Goal: Task Accomplishment & Management: Manage account settings

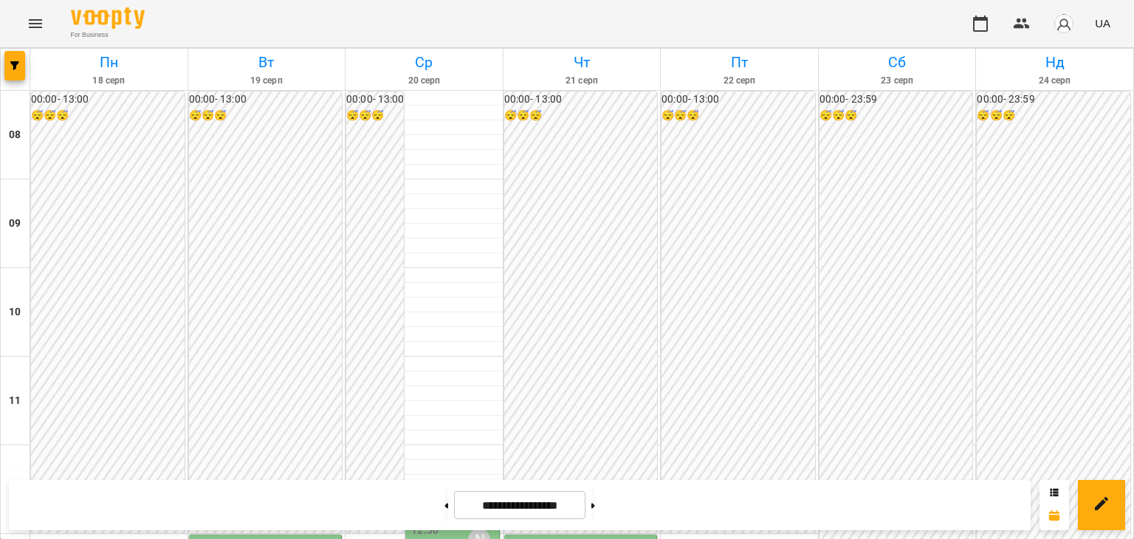
scroll to position [517, 0]
click at [444, 506] on button at bounding box center [446, 505] width 4 height 32
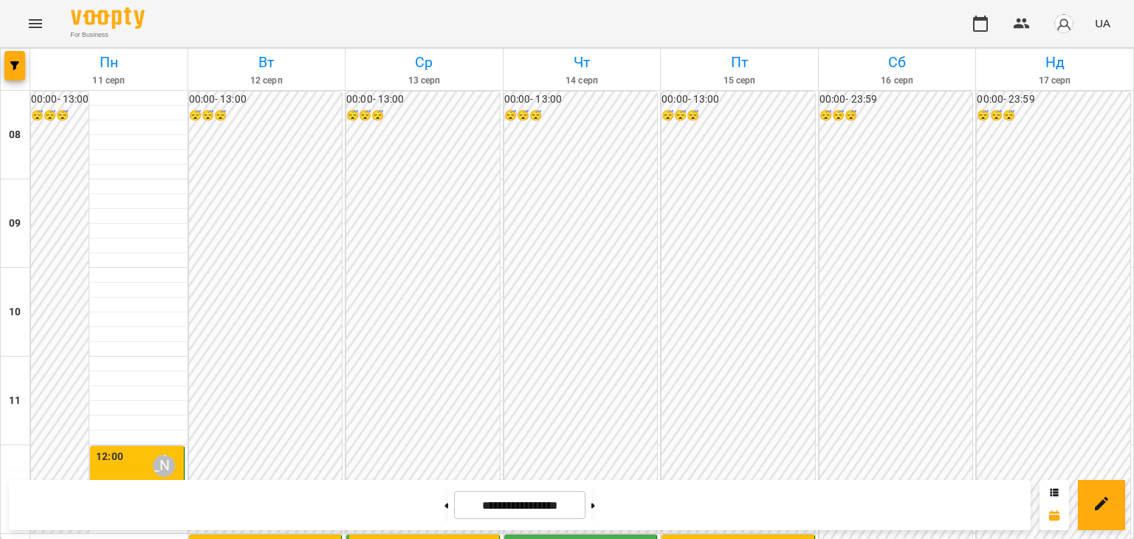
scroll to position [427, 0]
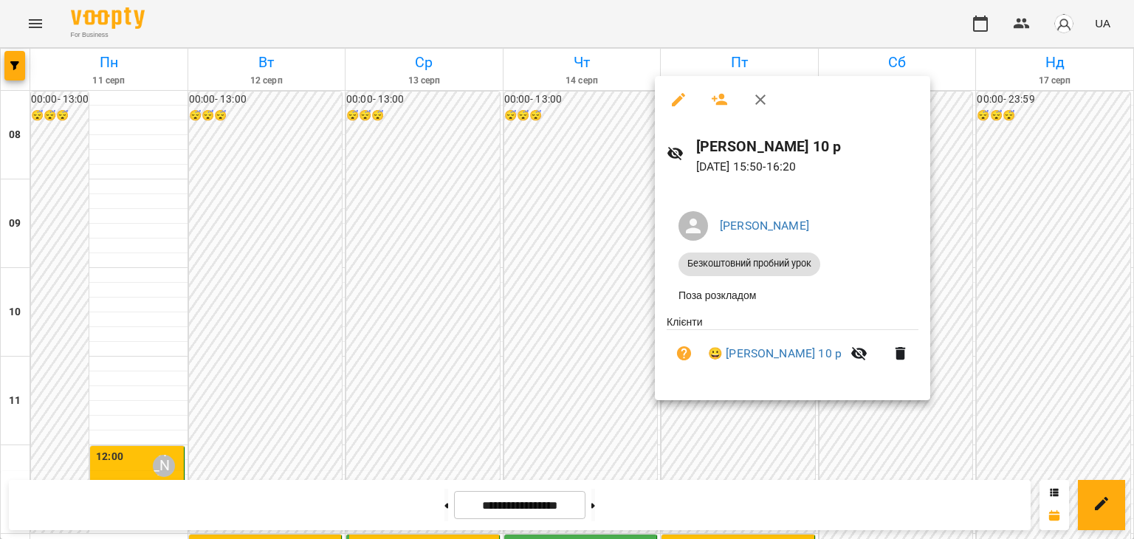
click at [602, 374] on div at bounding box center [567, 269] width 1134 height 539
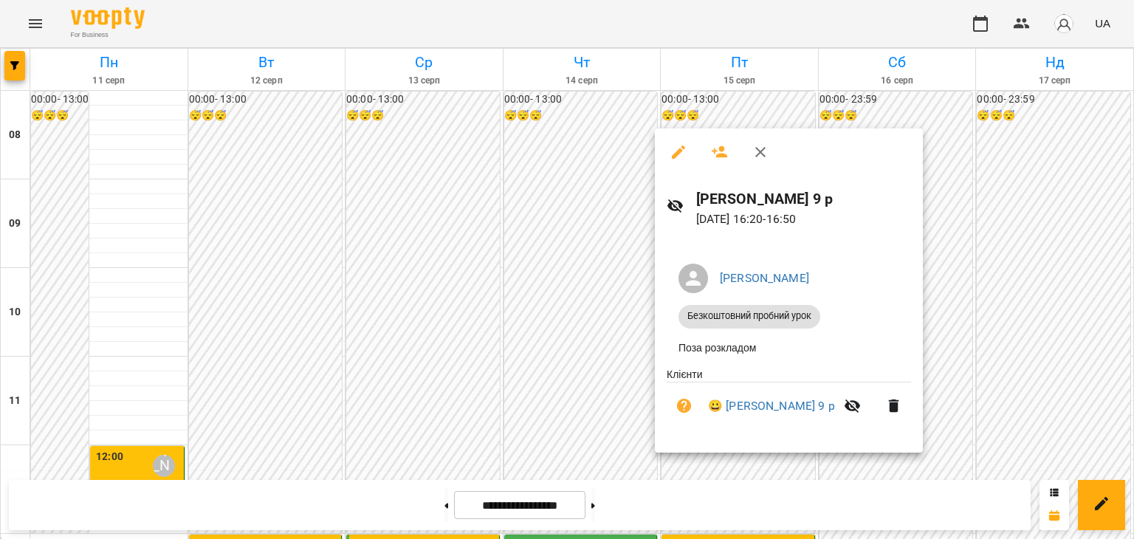
click at [605, 361] on div at bounding box center [567, 269] width 1134 height 539
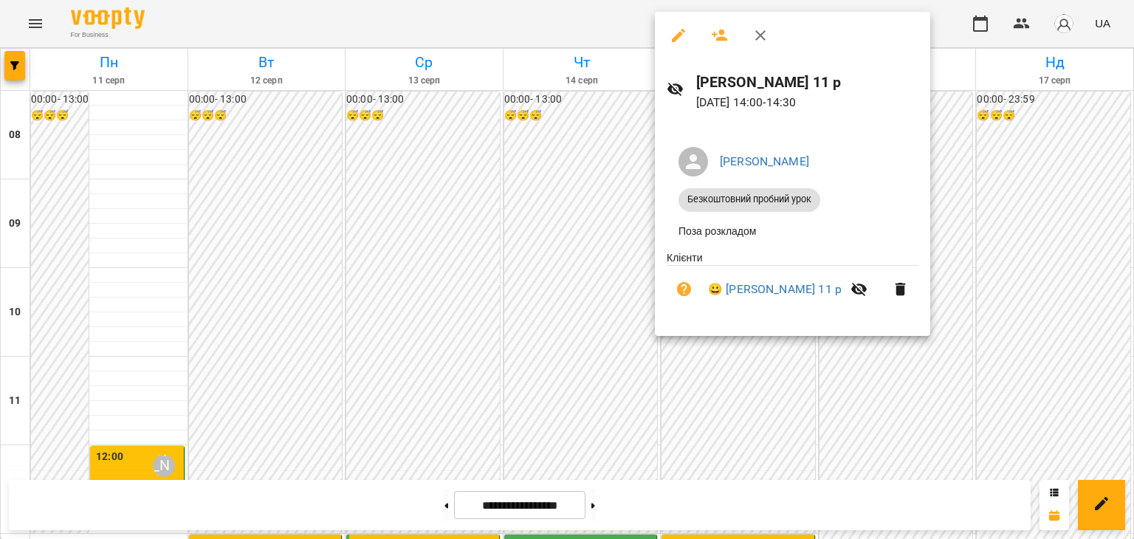
click at [609, 302] on div at bounding box center [567, 269] width 1134 height 539
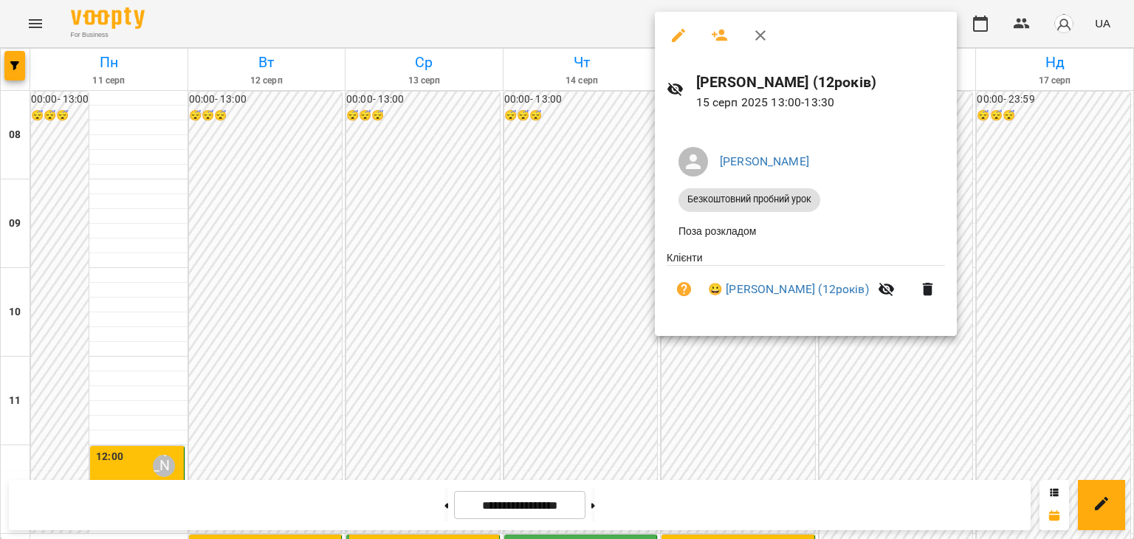
click at [543, 356] on div at bounding box center [567, 269] width 1134 height 539
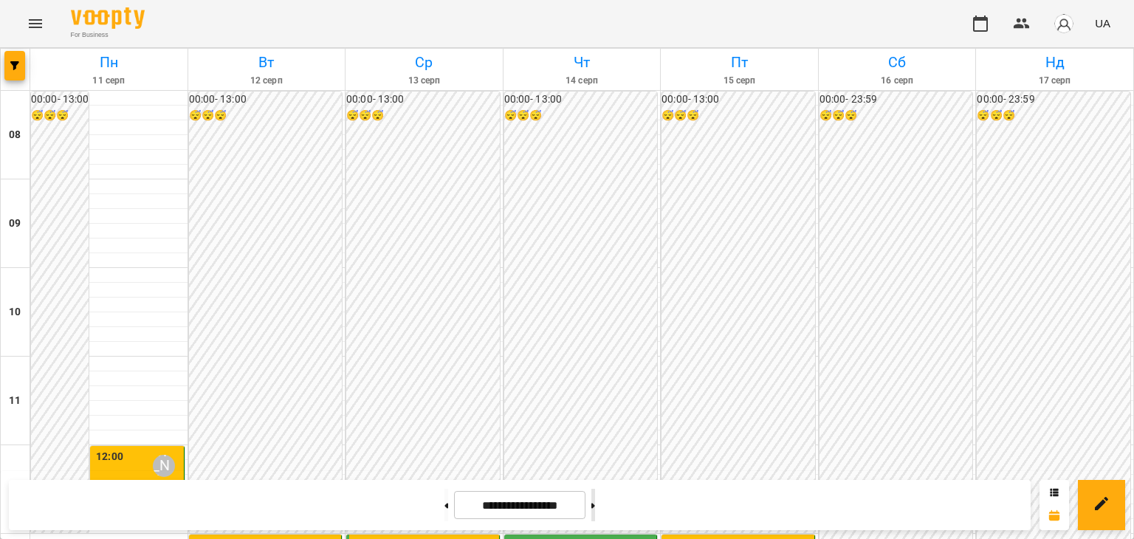
click at [595, 514] on button at bounding box center [593, 505] width 4 height 32
type input "**********"
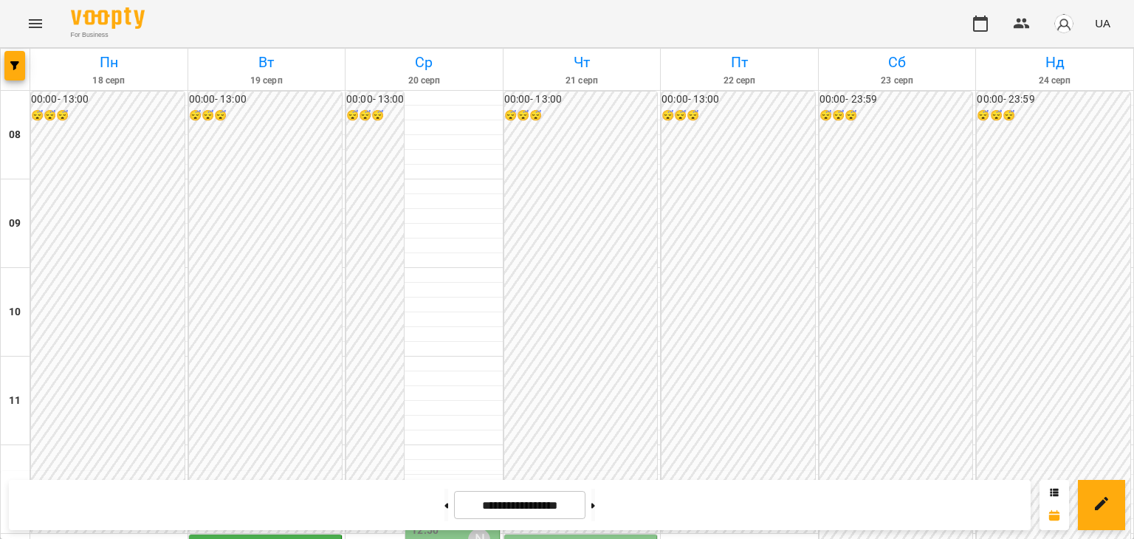
scroll to position [552, 0]
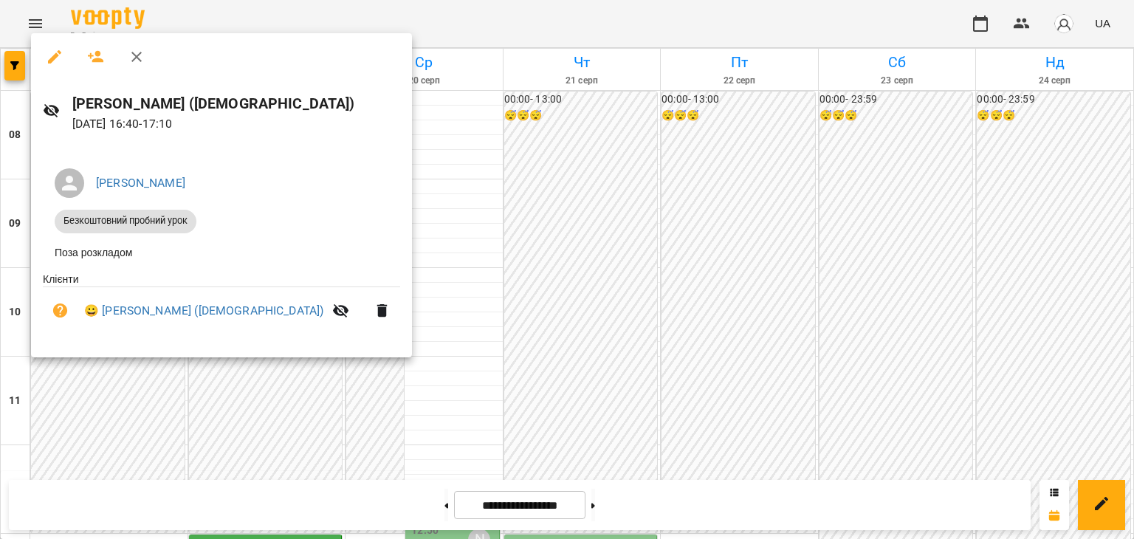
click at [64, 401] on div at bounding box center [567, 269] width 1134 height 539
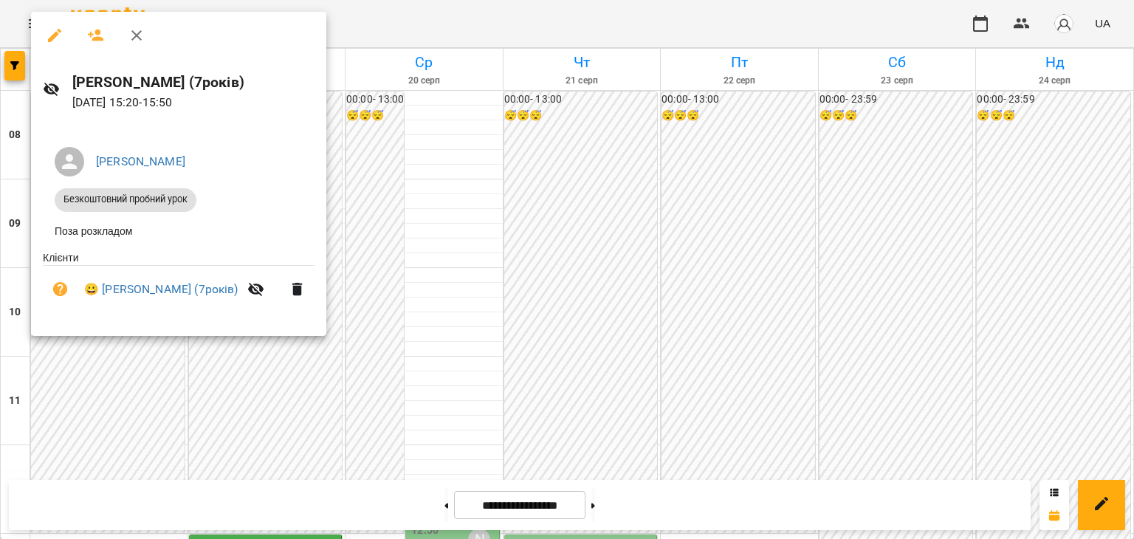
click at [62, 376] on div at bounding box center [567, 269] width 1134 height 539
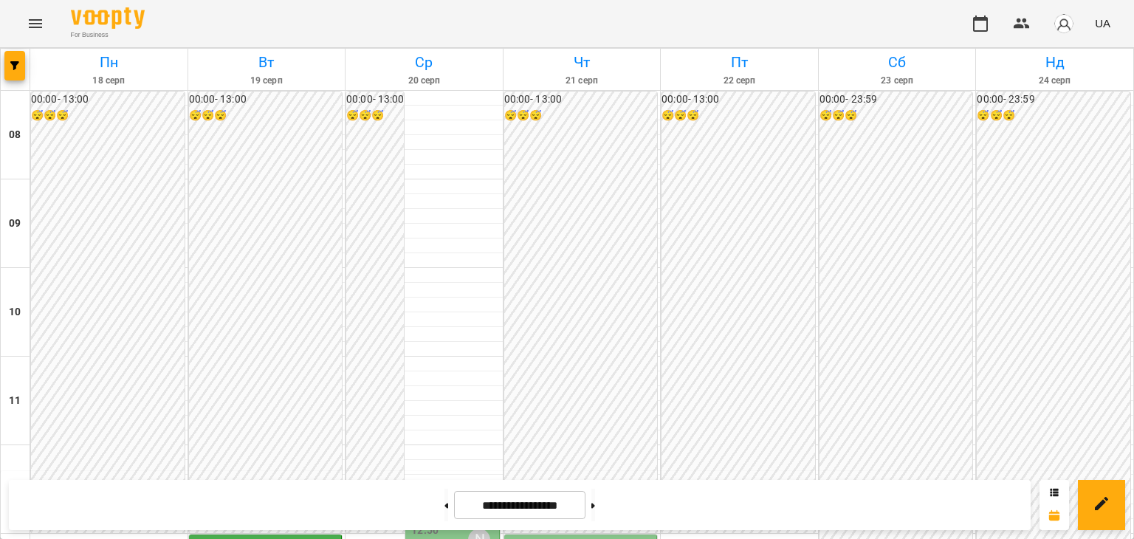
scroll to position [443, 0]
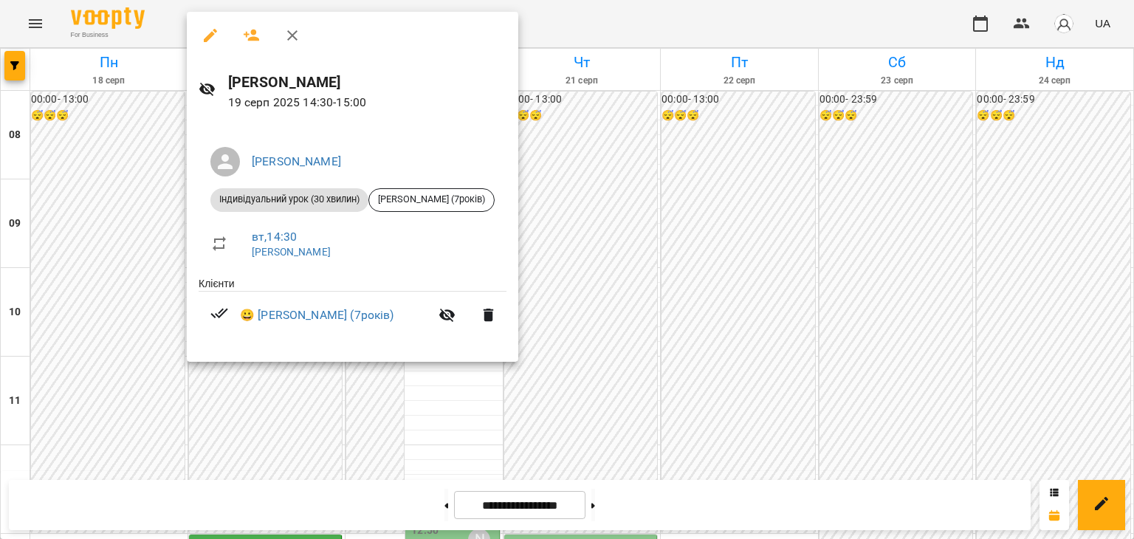
click at [255, 390] on div at bounding box center [567, 269] width 1134 height 539
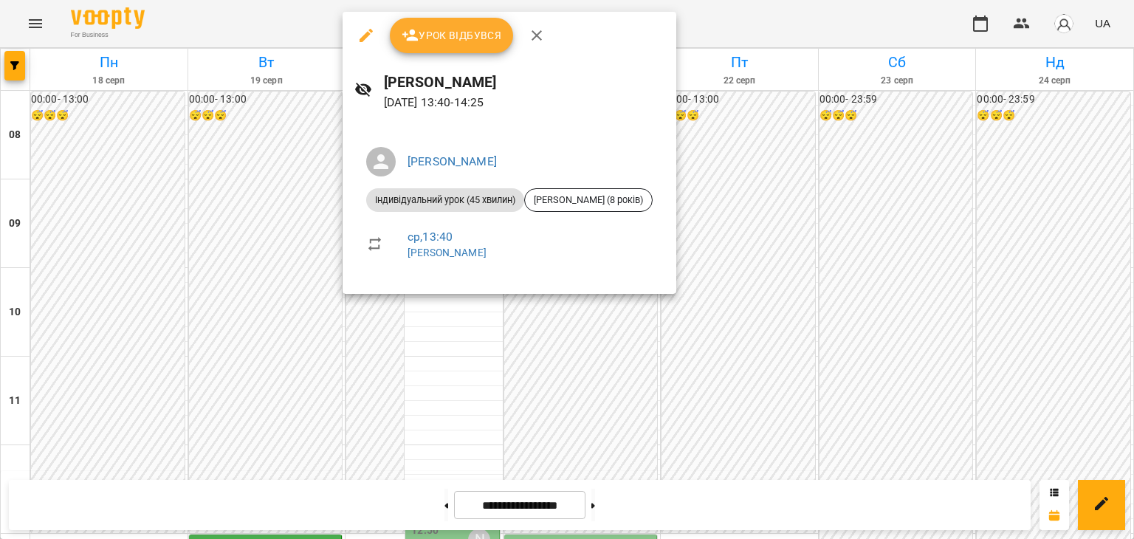
click at [392, 373] on div at bounding box center [567, 269] width 1134 height 539
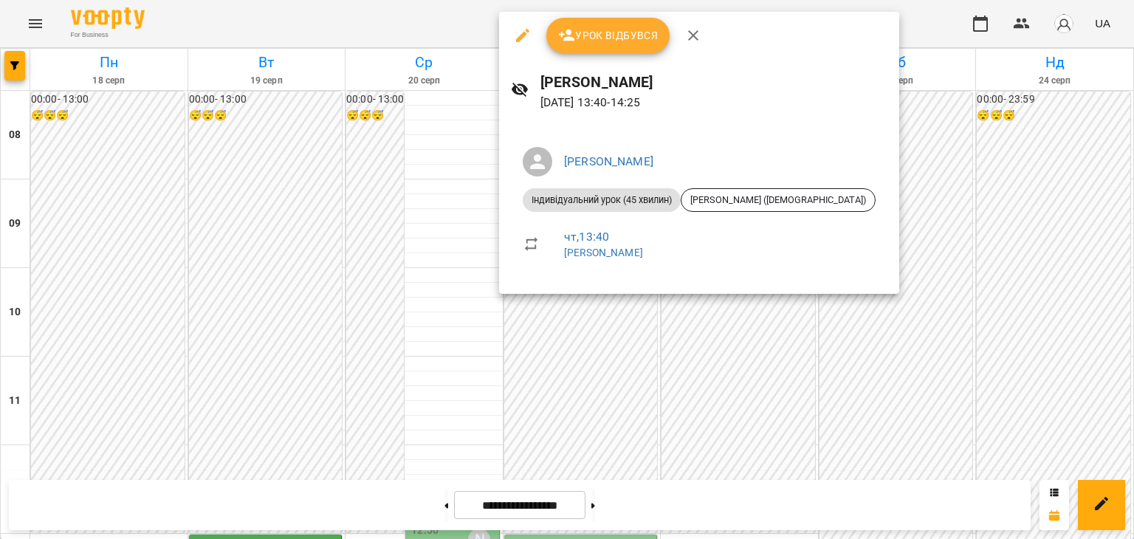
click at [431, 386] on div at bounding box center [567, 269] width 1134 height 539
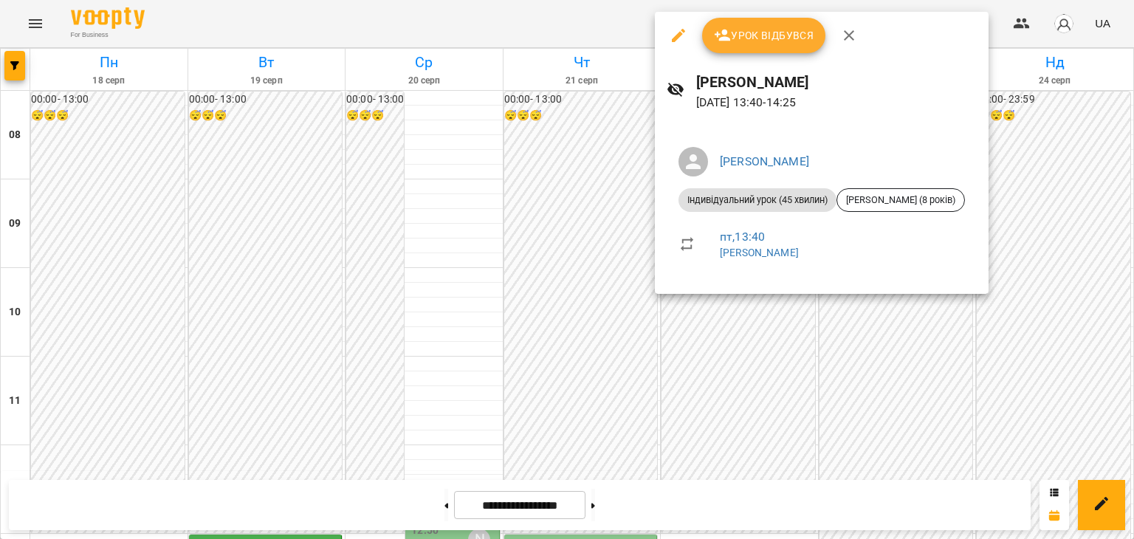
click at [738, 331] on div at bounding box center [567, 269] width 1134 height 539
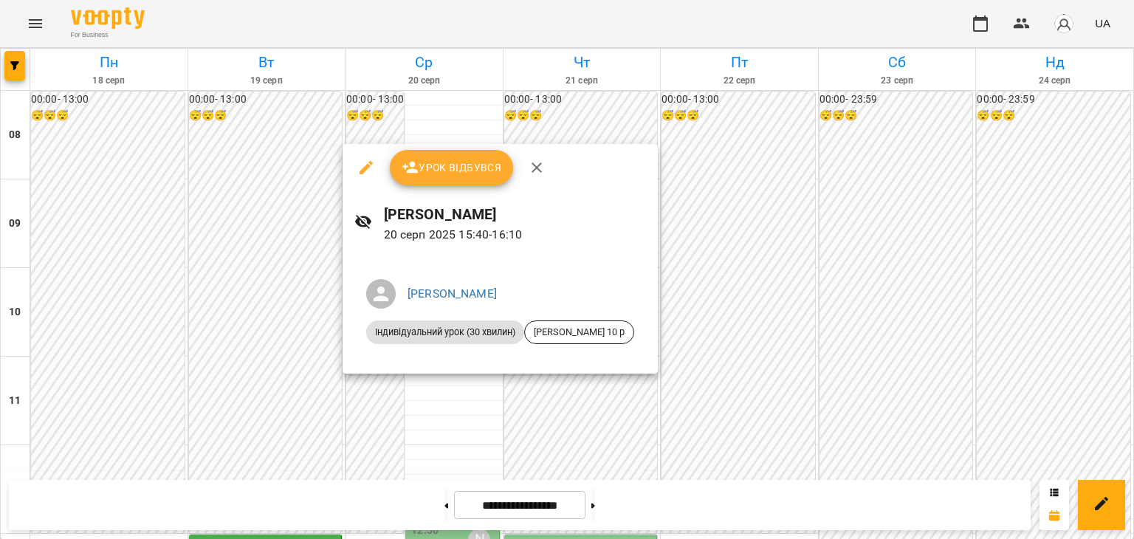
click at [396, 394] on div at bounding box center [567, 269] width 1134 height 539
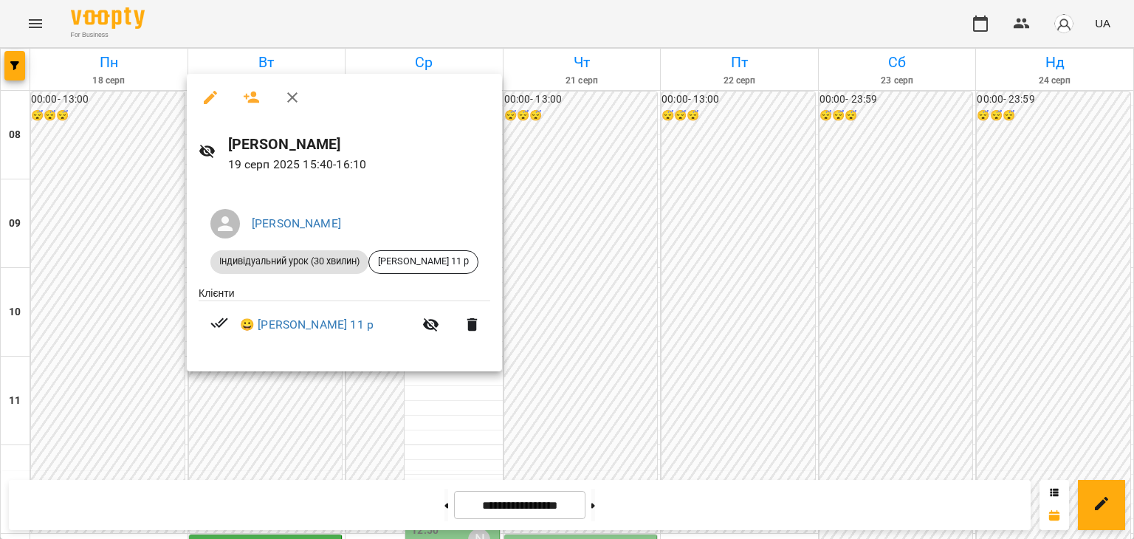
click at [289, 382] on div at bounding box center [567, 269] width 1134 height 539
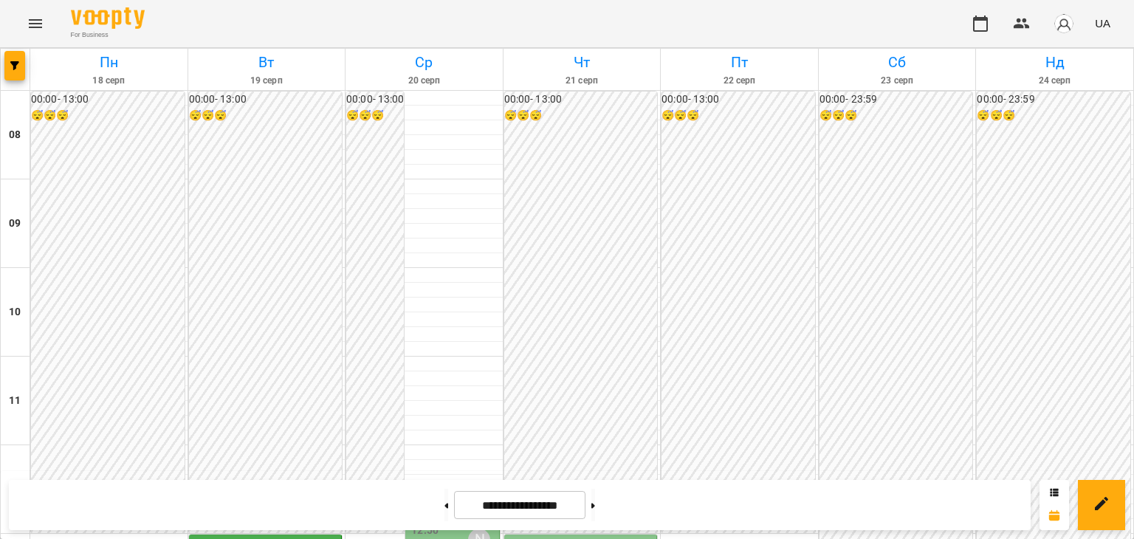
scroll to position [436, 0]
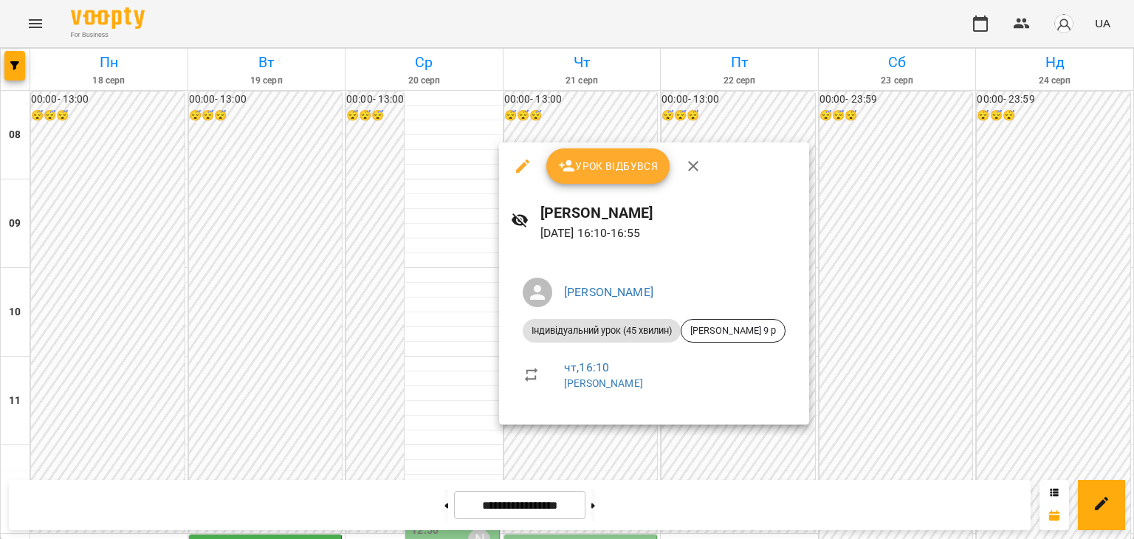
click at [446, 422] on div at bounding box center [567, 269] width 1134 height 539
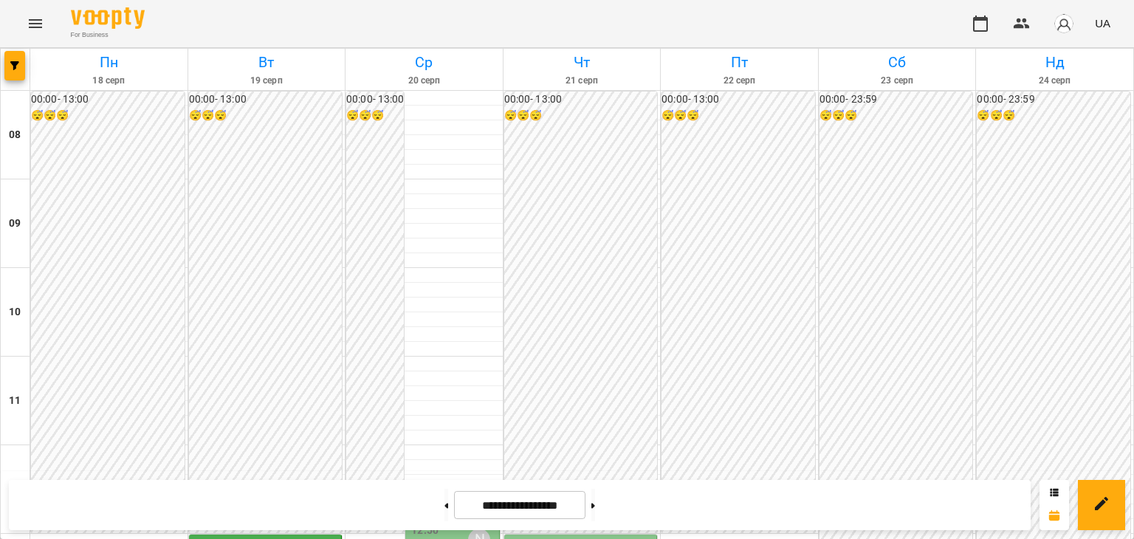
scroll to position [425, 0]
click at [1072, 21] on img "button" at bounding box center [1063, 23] width 21 height 21
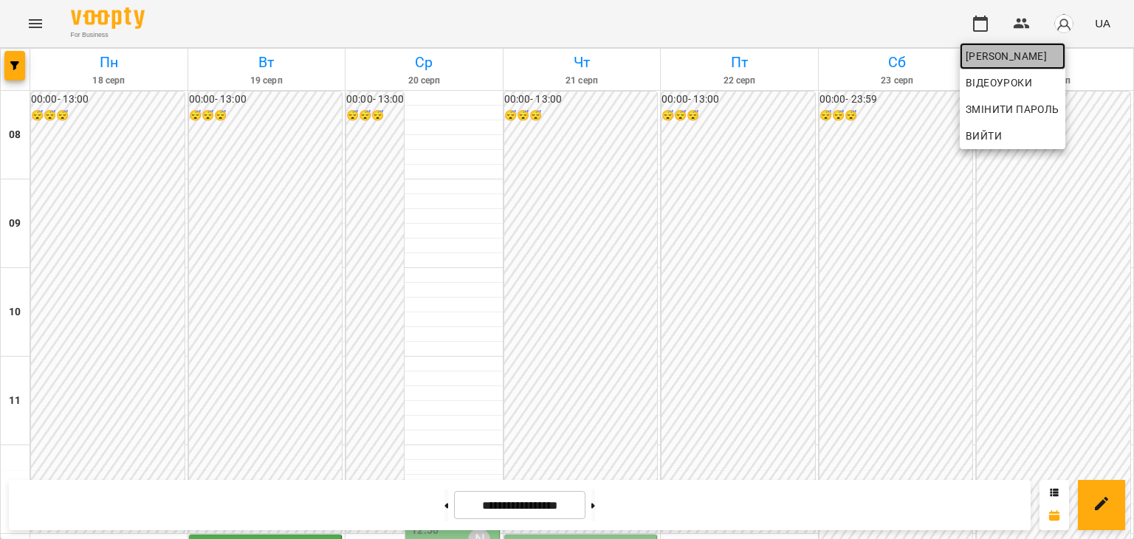
click at [1012, 52] on span "[PERSON_NAME]" at bounding box center [1012, 56] width 94 height 18
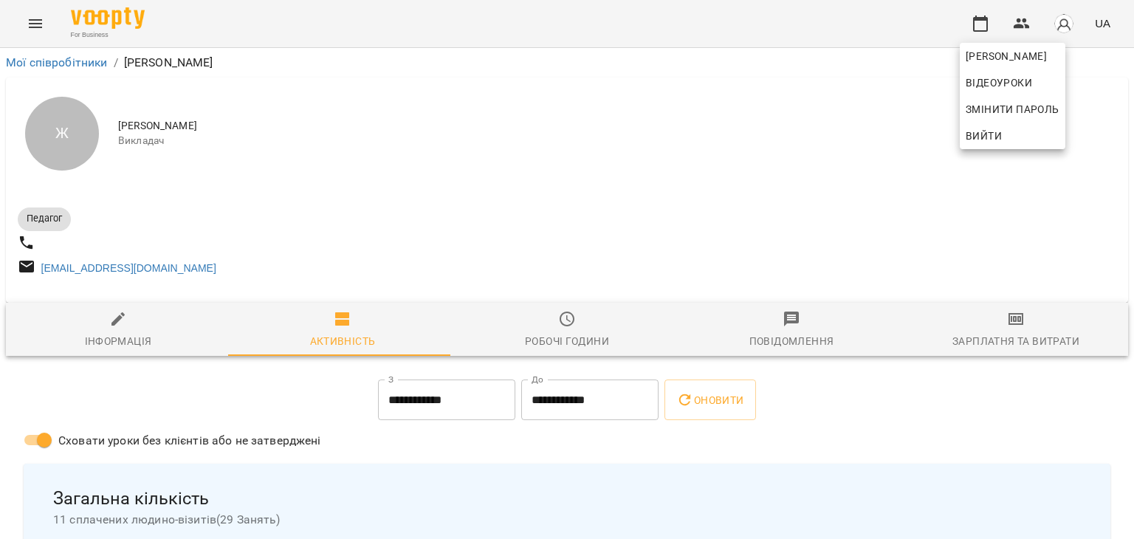
click at [841, 142] on div at bounding box center [567, 269] width 1134 height 539
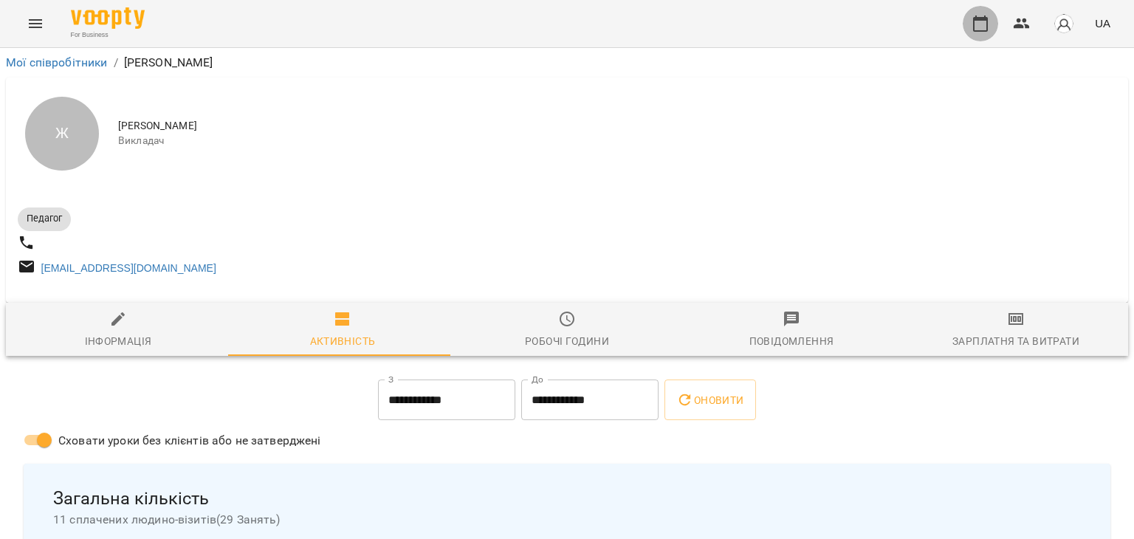
click at [976, 21] on icon "button" at bounding box center [980, 24] width 18 height 18
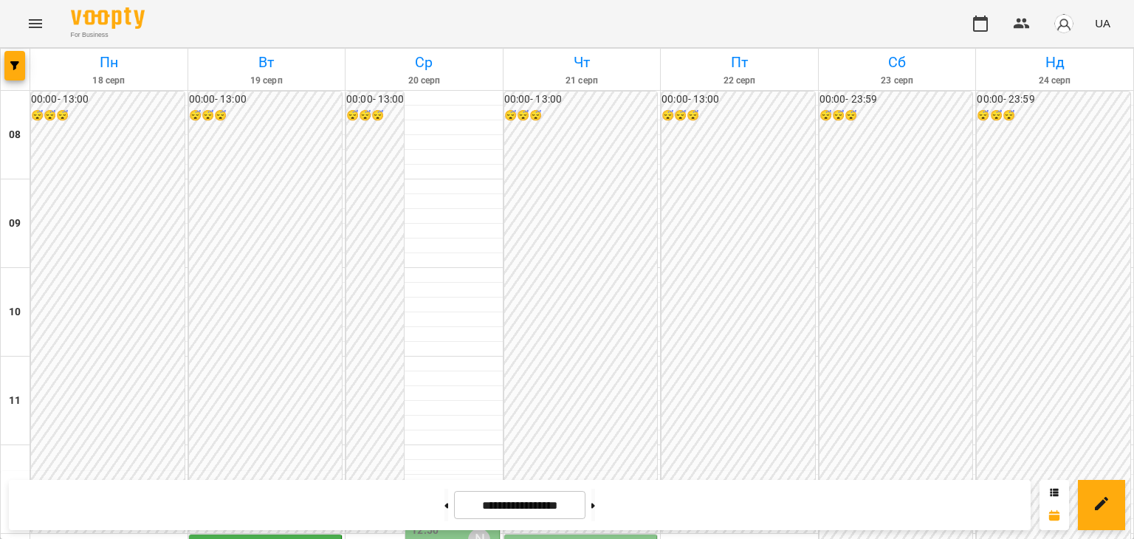
scroll to position [368, 0]
